Goal: Use online tool/utility: Utilize a website feature to perform a specific function

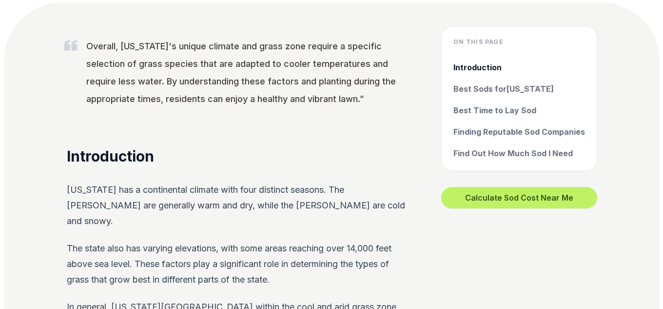
scroll to position [341, 0]
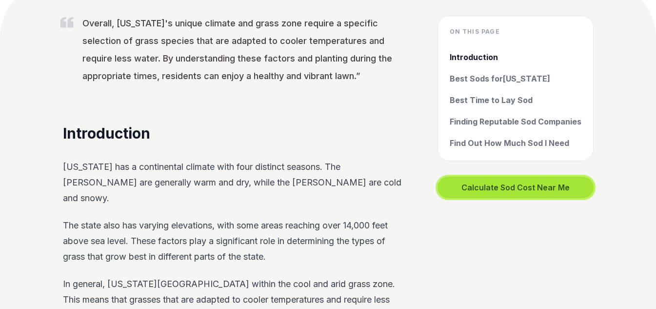
click at [482, 187] on button "Calculate Sod Cost Near Me" at bounding box center [515, 187] width 156 height 21
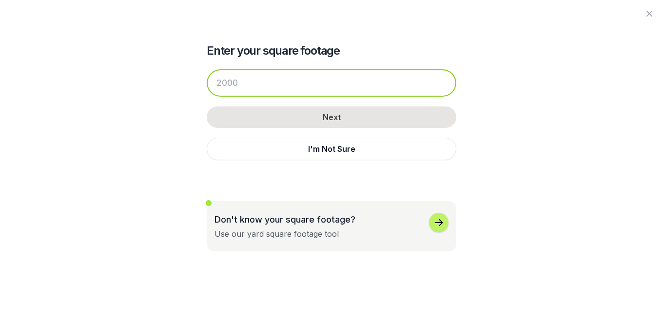
click at [269, 86] on input "number" at bounding box center [332, 82] width 250 height 27
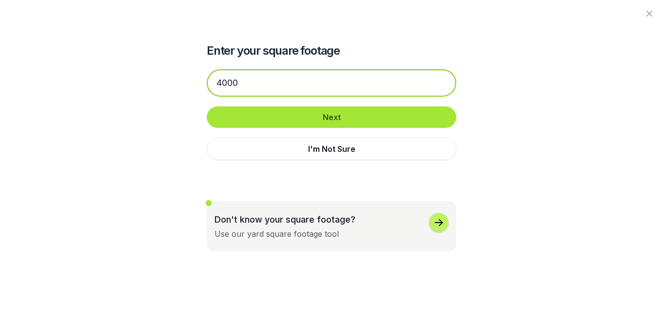
type input "4000"
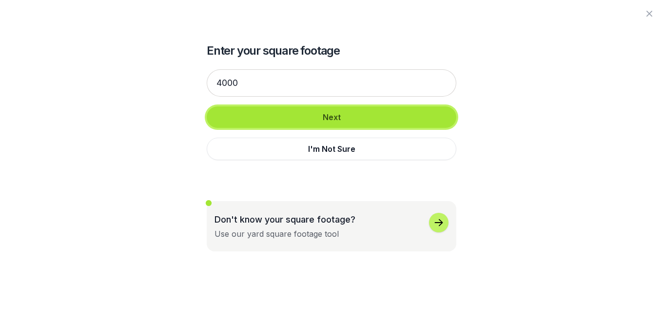
click at [336, 114] on button "Next" at bounding box center [332, 116] width 250 height 21
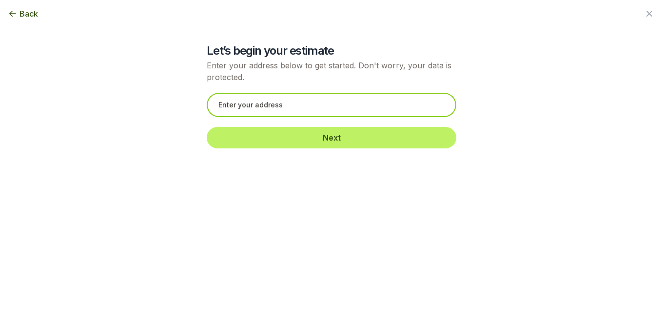
click at [325, 106] on input "text" at bounding box center [332, 105] width 250 height 24
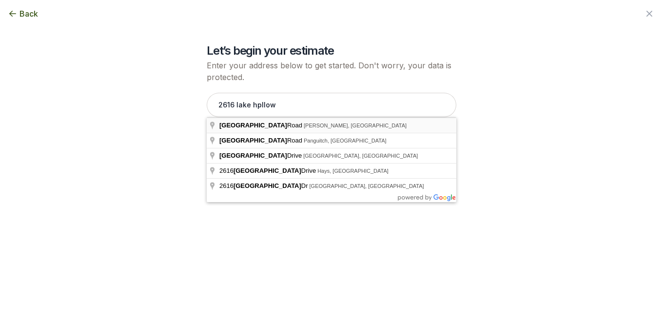
type input "[STREET_ADDRESS]"
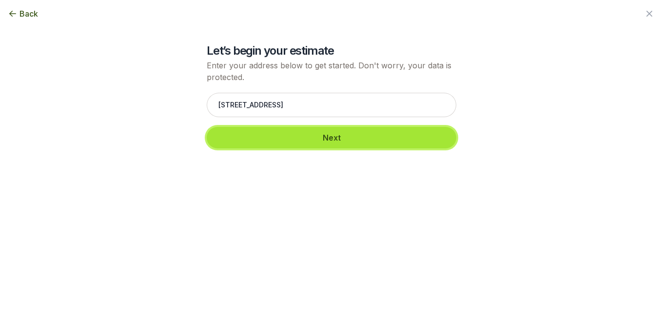
click at [317, 137] on button "Next" at bounding box center [332, 137] width 250 height 21
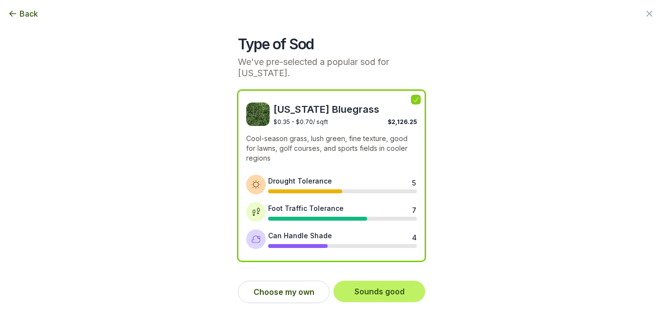
scroll to position [10, 0]
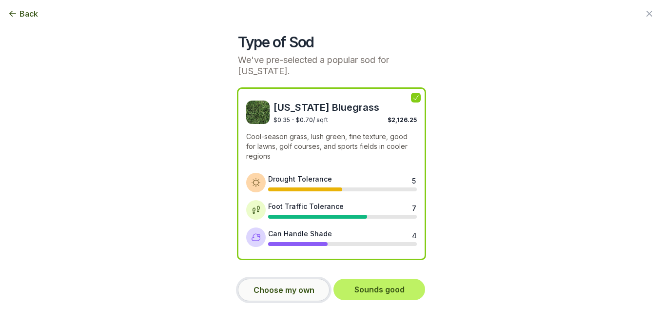
click at [283, 287] on button "Choose my own" at bounding box center [284, 289] width 92 height 22
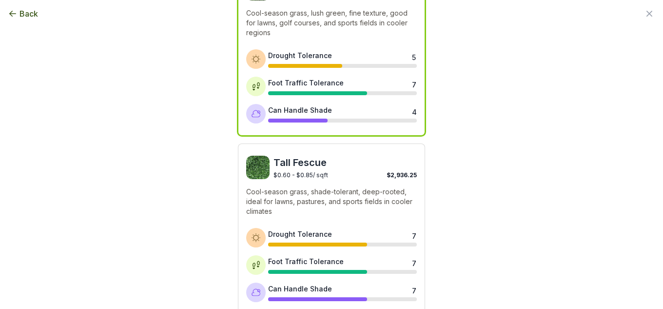
scroll to position [156, 0]
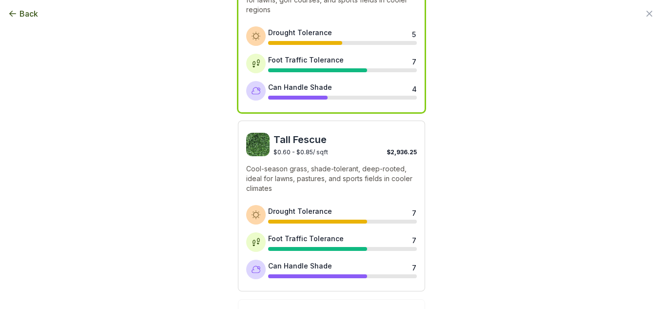
click at [288, 217] on div "Drought Tolerance 7" at bounding box center [342, 215] width 149 height 18
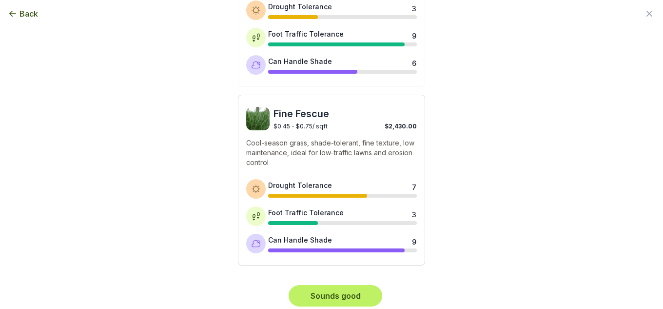
scroll to position [544, 0]
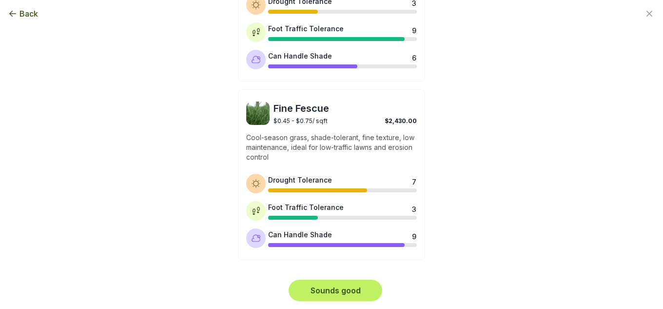
click at [21, 13] on span "Back" at bounding box center [29, 14] width 19 height 12
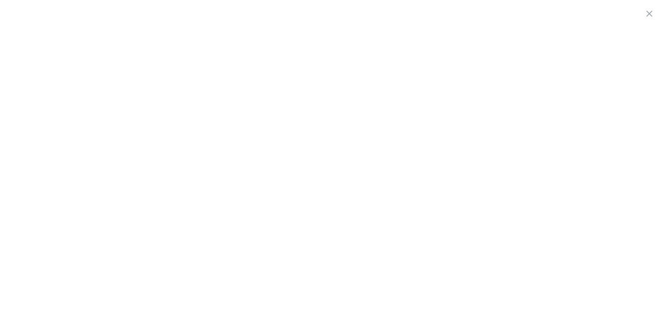
scroll to position [349, 0]
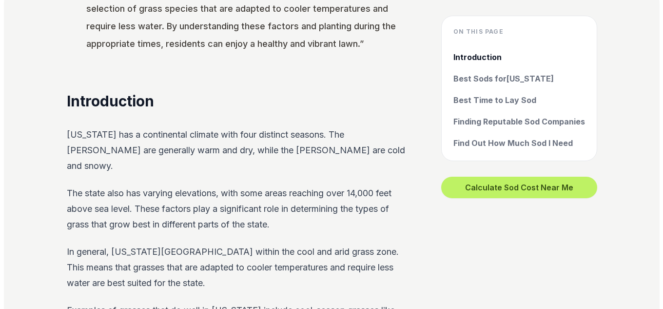
scroll to position [390, 0]
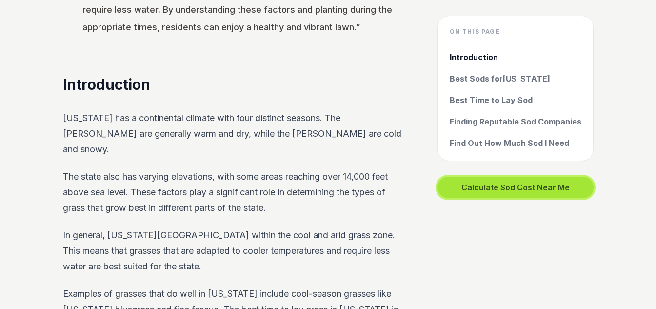
click at [470, 180] on button "Calculate Sod Cost Near Me" at bounding box center [515, 187] width 156 height 21
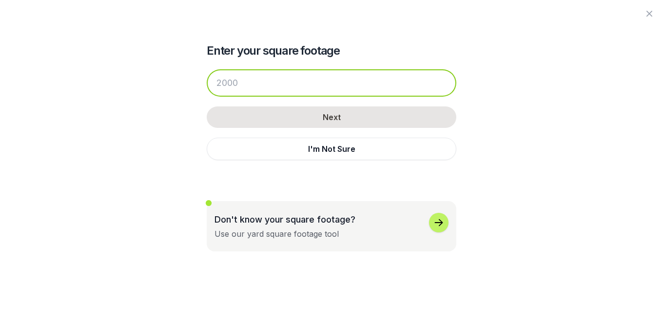
click at [282, 81] on input "number" at bounding box center [332, 82] width 250 height 27
click at [249, 82] on input "number" at bounding box center [332, 82] width 250 height 27
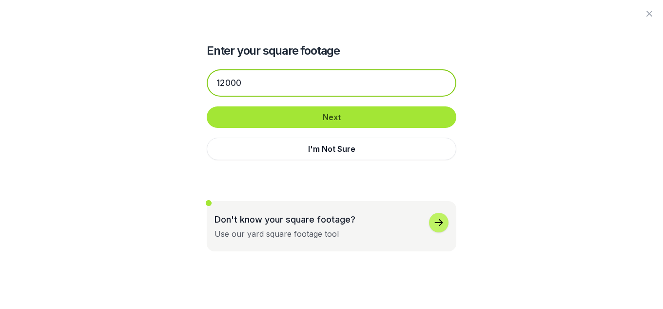
type input "12000"
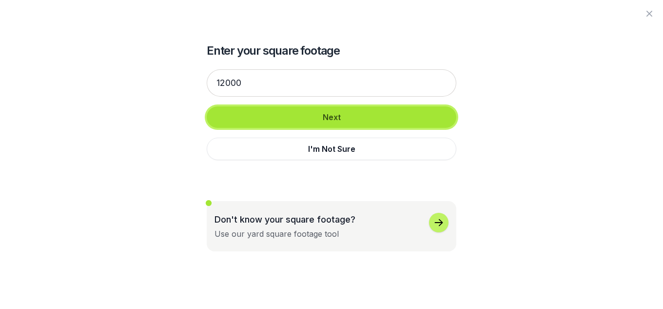
click at [339, 123] on button "Next" at bounding box center [332, 116] width 250 height 21
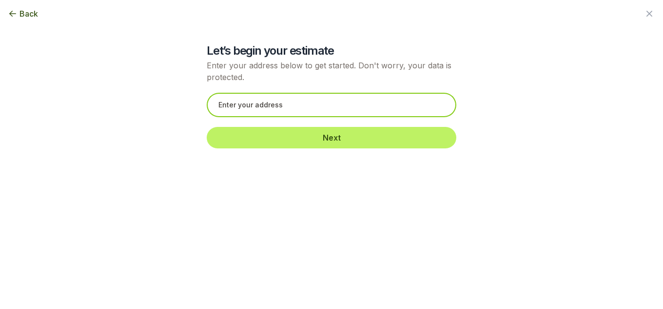
click at [319, 108] on input "text" at bounding box center [332, 105] width 250 height 24
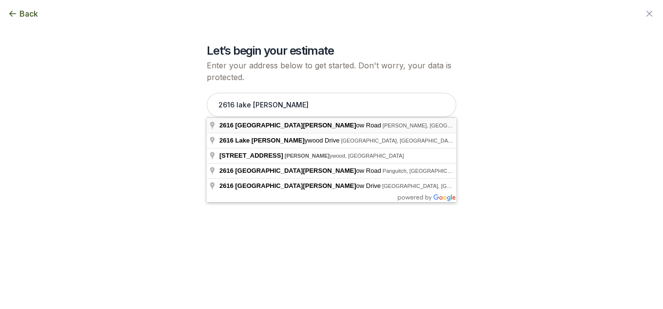
type input "[STREET_ADDRESS]"
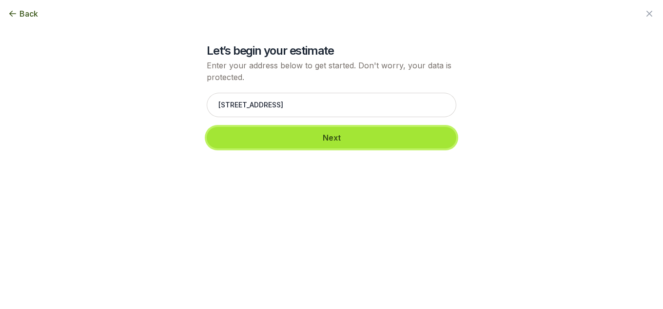
click at [309, 131] on button "Next" at bounding box center [332, 137] width 250 height 21
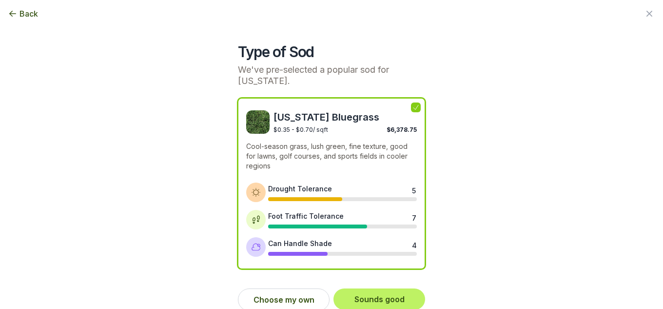
scroll to position [10, 0]
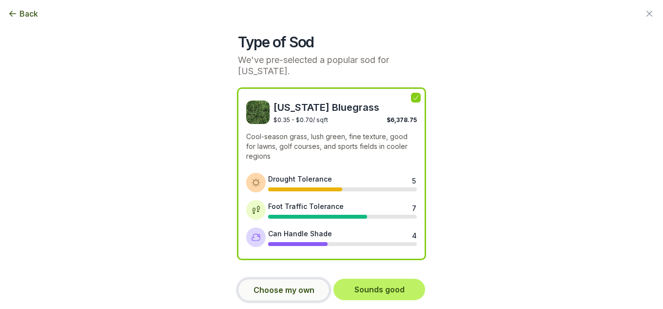
click at [284, 293] on button "Choose my own" at bounding box center [284, 289] width 92 height 22
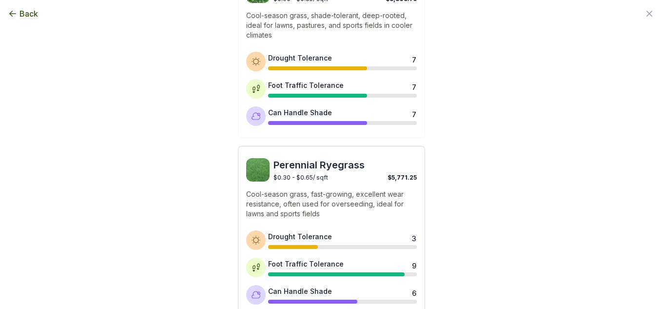
scroll to position [300, 0]
